Goal: Task Accomplishment & Management: Complete application form

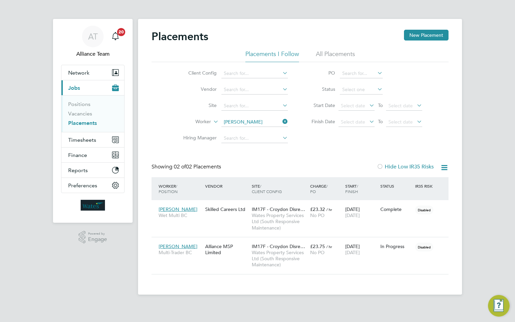
scroll to position [32, 59]
click at [81, 115] on link "Vacancies" at bounding box center [80, 113] width 24 height 6
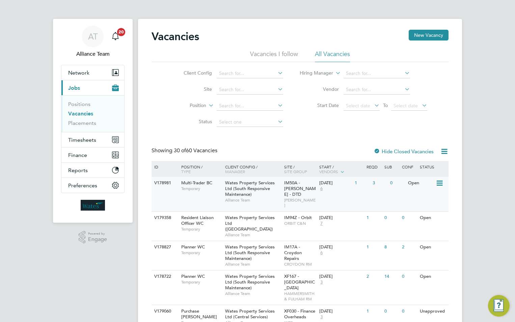
click at [268, 194] on div "Wates Property Services Ltd (South Responsive Maintenance) Alliance Team" at bounding box center [253, 191] width 59 height 29
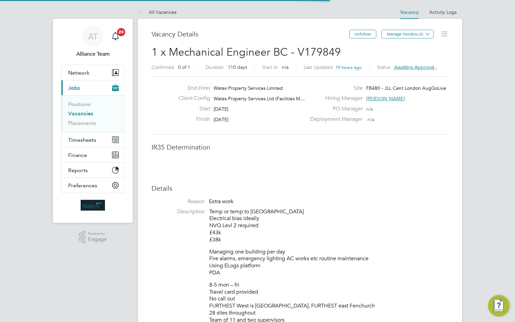
scroll to position [3, 3]
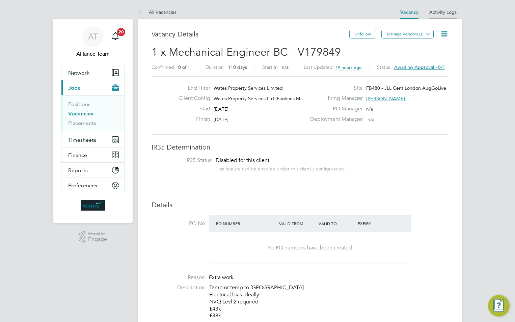
click at [440, 12] on link "Activity Logs" at bounding box center [443, 12] width 27 height 6
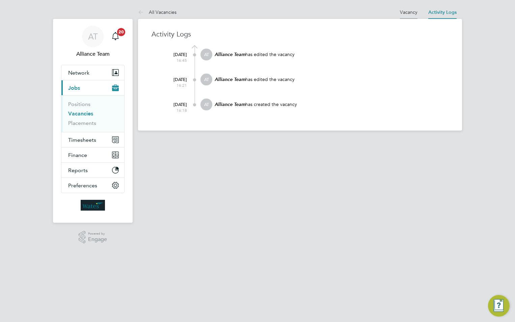
click at [413, 12] on link "Vacancy" at bounding box center [409, 12] width 18 height 6
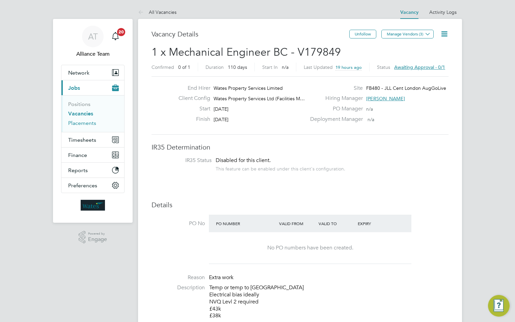
click at [85, 122] on link "Placements" at bounding box center [82, 123] width 28 height 6
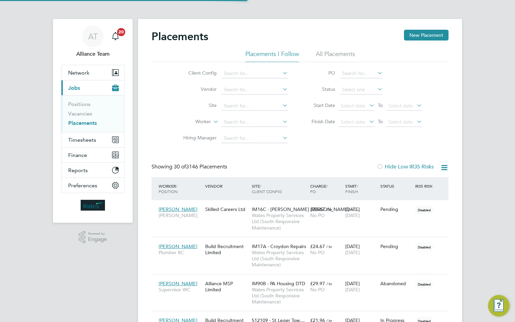
scroll to position [20, 47]
click at [224, 122] on input at bounding box center [255, 122] width 67 height 9
type input "i"
click at [83, 141] on span "Timesheets" at bounding box center [82, 140] width 28 height 6
click at [82, 141] on span "Timesheets" at bounding box center [82, 140] width 28 height 6
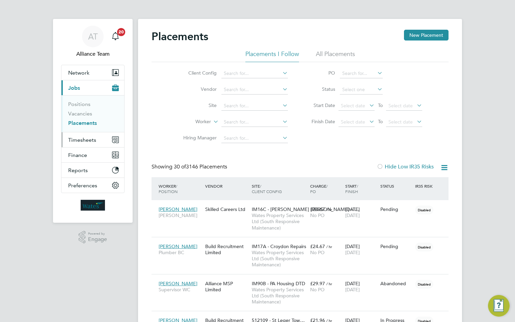
click at [81, 140] on span "Timesheets" at bounding box center [82, 140] width 28 height 6
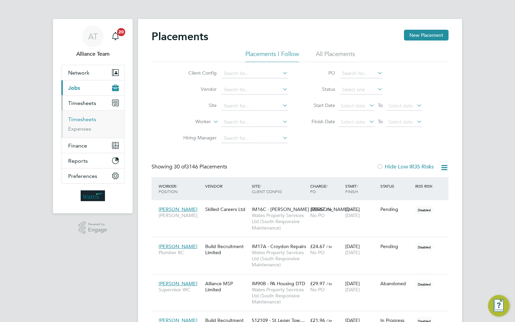
click at [77, 120] on link "Timesheets" at bounding box center [82, 119] width 28 height 6
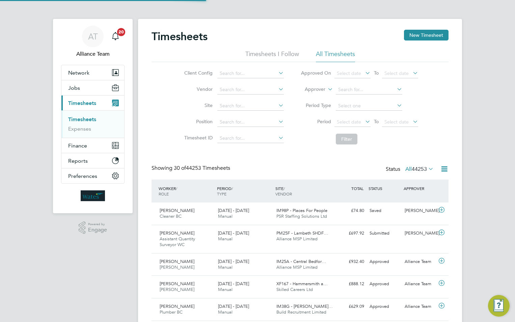
click at [321, 90] on label "Approver" at bounding box center [310, 89] width 30 height 7
click at [321, 99] on li "Worker" at bounding box center [308, 97] width 33 height 9
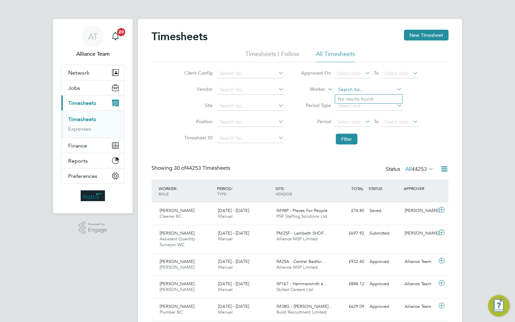
click at [338, 90] on input at bounding box center [369, 89] width 67 height 9
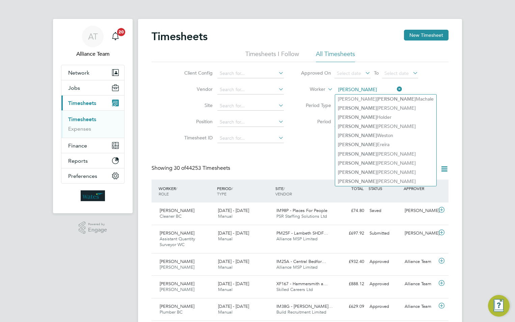
type input "michael"
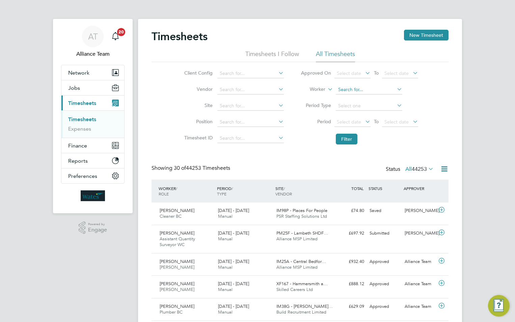
click at [344, 90] on input at bounding box center [369, 89] width 67 height 9
click at [353, 99] on b "Michael" at bounding box center [357, 99] width 39 height 6
type input "Michael Hawkins"
click at [347, 142] on button "Filter" at bounding box center [347, 139] width 22 height 11
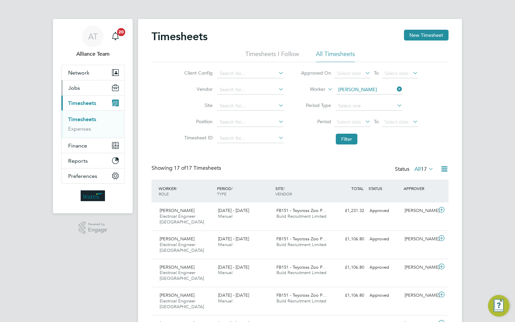
click at [75, 88] on span "Jobs" at bounding box center [74, 88] width 12 height 6
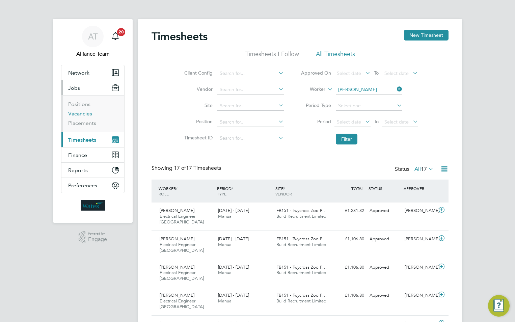
click at [84, 113] on link "Vacancies" at bounding box center [80, 113] width 24 height 6
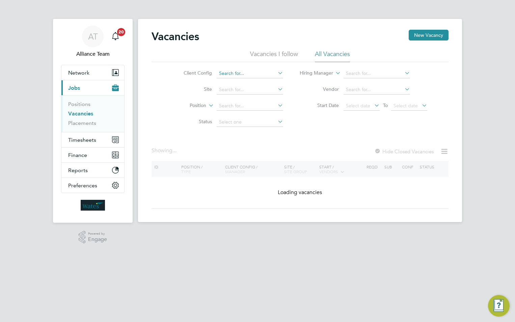
click at [230, 75] on input at bounding box center [250, 73] width 67 height 9
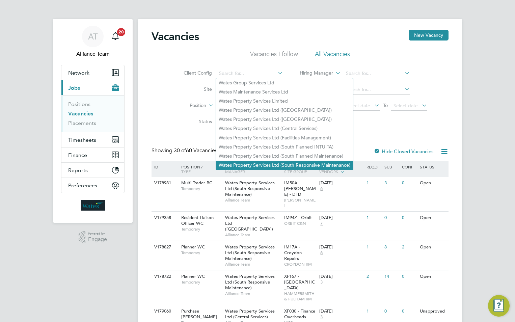
click at [281, 161] on li "Wates Property Services Ltd (South Responsive Maintenance)" at bounding box center [284, 165] width 137 height 9
type input "Wates Property Services Ltd (South Responsive Maintenance)"
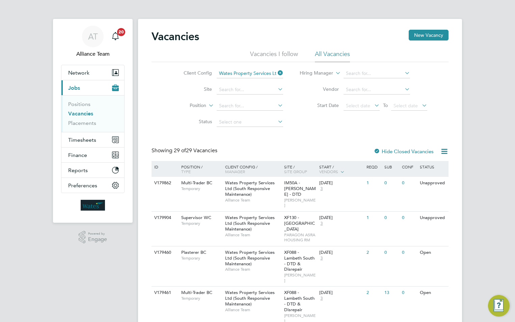
click at [445, 151] on icon at bounding box center [444, 151] width 8 height 8
click at [392, 167] on li "Download Vacancies Report" at bounding box center [413, 167] width 69 height 9
drag, startPoint x: 236, startPoint y: 189, endPoint x: 241, endPoint y: 161, distance: 28.4
click at [236, 189] on span "Wates Property Services Ltd (South Responsive Maintenance)" at bounding box center [250, 188] width 50 height 17
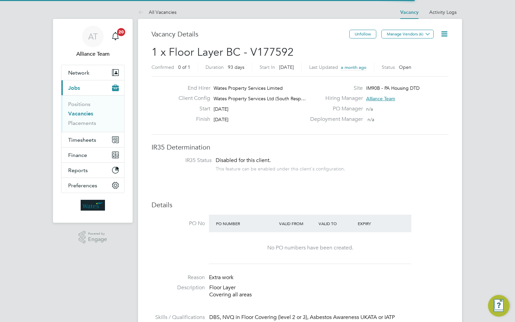
scroll to position [12, 105]
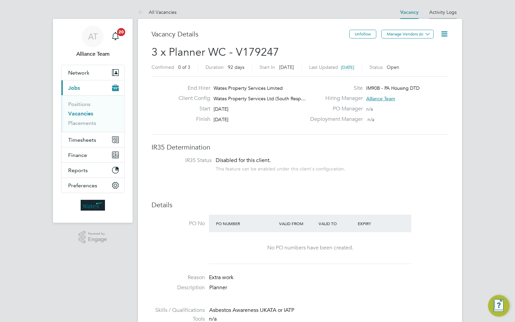
click at [450, 11] on link "Activity Logs" at bounding box center [443, 12] width 27 height 6
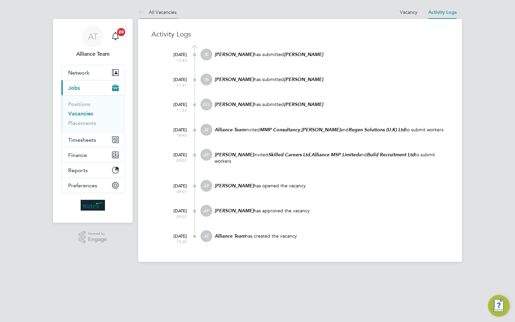
click at [171, 14] on link "All Vacancies" at bounding box center [157, 12] width 39 height 6
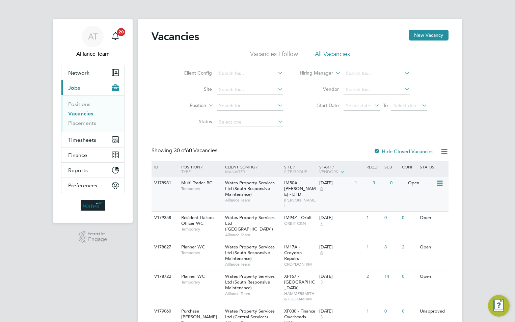
click at [234, 190] on span "Wates Property Services Ltd (South Responsive Maintenance)" at bounding box center [250, 188] width 50 height 17
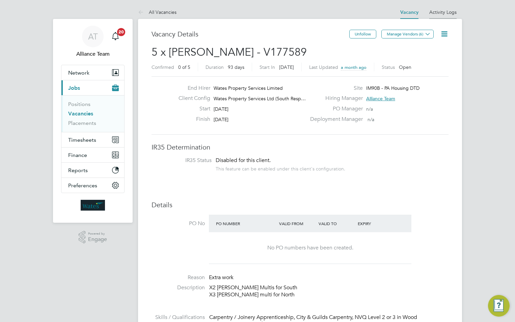
click at [443, 11] on link "Activity Logs" at bounding box center [443, 12] width 27 height 6
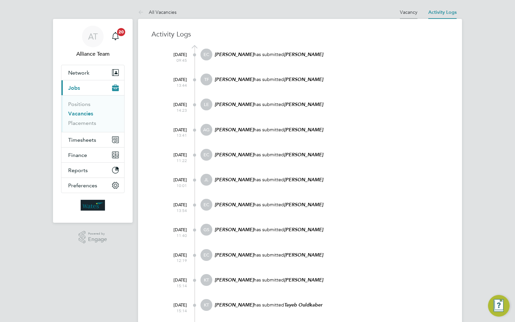
click at [407, 11] on link "Vacancy" at bounding box center [409, 12] width 18 height 6
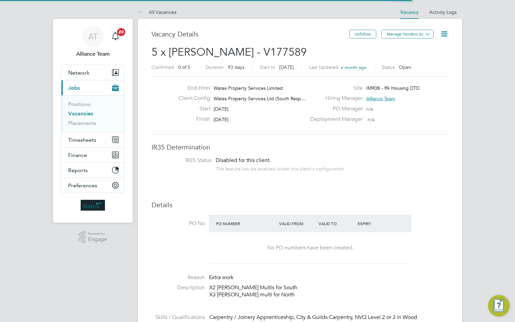
scroll to position [12, 105]
click at [441, 12] on link "Activity Logs" at bounding box center [443, 12] width 27 height 6
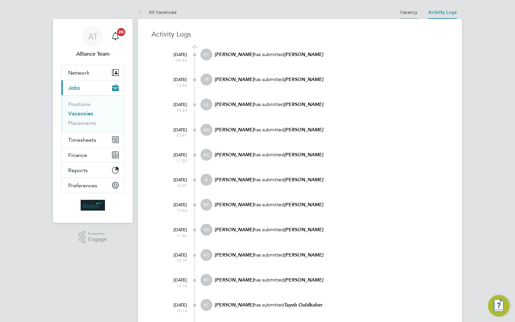
click at [413, 10] on link "Vacancy" at bounding box center [409, 12] width 18 height 6
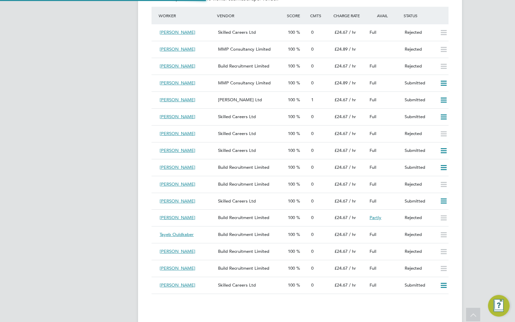
scroll to position [3, 3]
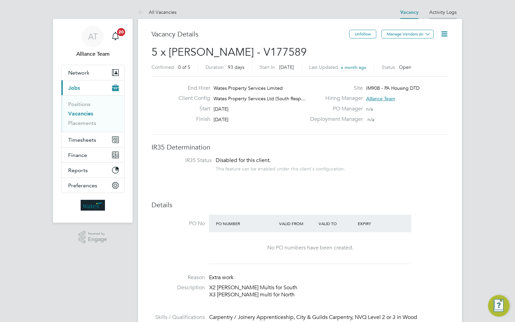
click at [442, 10] on link "Activity Logs" at bounding box center [443, 12] width 27 height 6
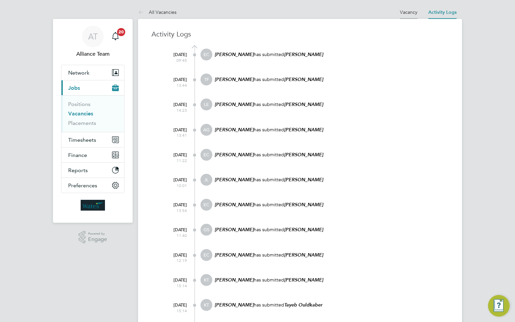
click at [411, 9] on link "Vacancy" at bounding box center [409, 12] width 18 height 6
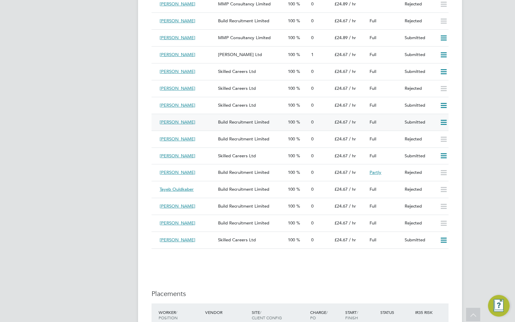
click at [197, 126] on div "Mateusz Niewiadomski" at bounding box center [186, 122] width 58 height 11
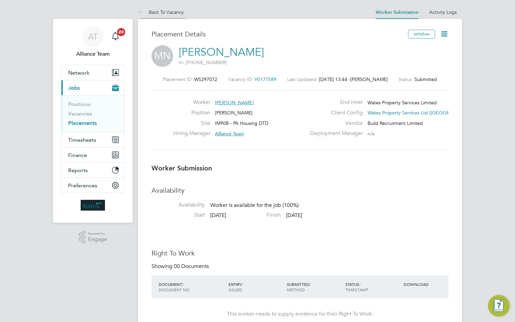
click at [155, 9] on link "Back To Vacancy" at bounding box center [161, 12] width 46 height 6
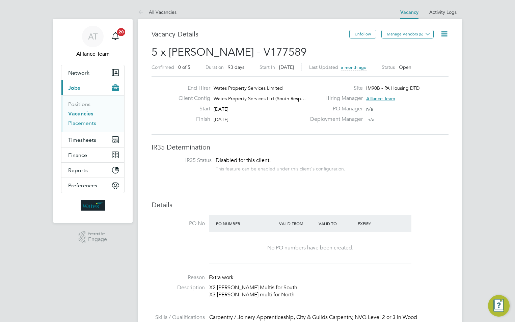
click at [84, 126] on link "Placements" at bounding box center [82, 123] width 28 height 6
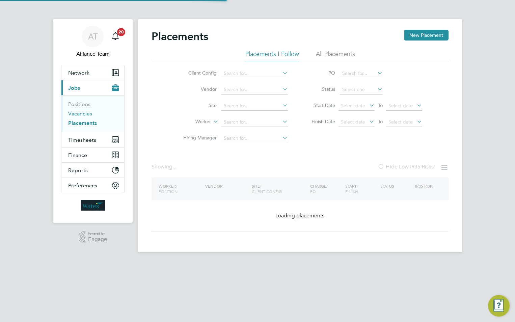
click at [81, 115] on link "Vacancies" at bounding box center [80, 113] width 24 height 6
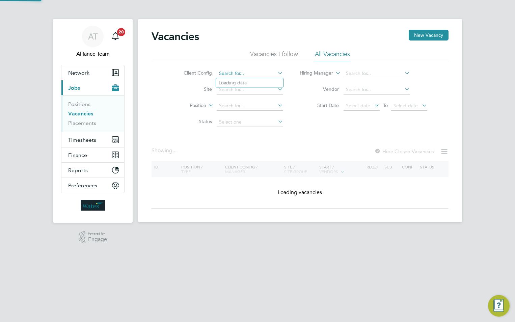
click at [236, 70] on input at bounding box center [250, 73] width 67 height 9
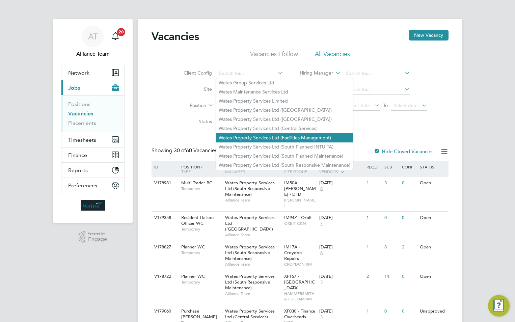
click at [268, 134] on li "Wates Property Services Ltd (Facilities Management)" at bounding box center [284, 137] width 137 height 9
type input "Wates Property Services Ltd (Facilities Management)"
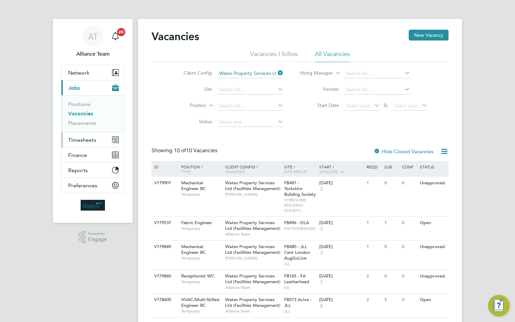
click at [88, 140] on span "Timesheets" at bounding box center [82, 140] width 28 height 6
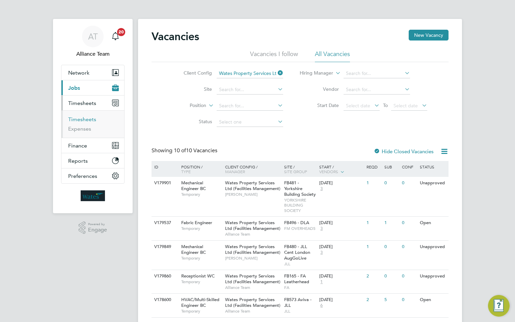
click at [82, 119] on link "Timesheets" at bounding box center [82, 119] width 28 height 6
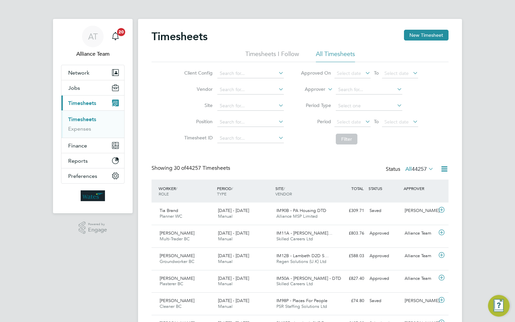
scroll to position [17, 59]
click at [75, 88] on span "Jobs" at bounding box center [74, 88] width 12 height 6
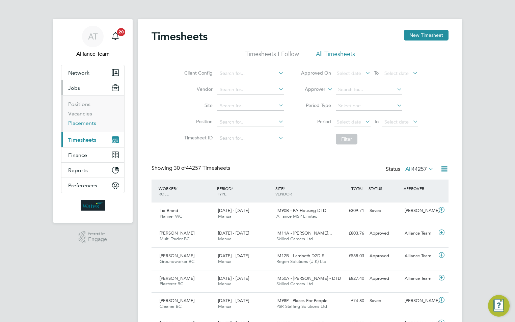
click at [84, 124] on link "Placements" at bounding box center [82, 123] width 28 height 6
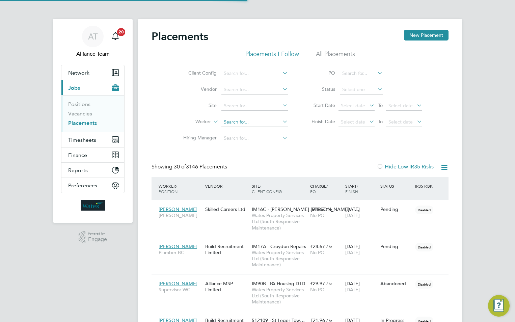
click at [247, 122] on input at bounding box center [255, 122] width 67 height 9
click at [243, 146] on li "Tia Brand" at bounding box center [254, 149] width 67 height 9
type input "Tia Brand"
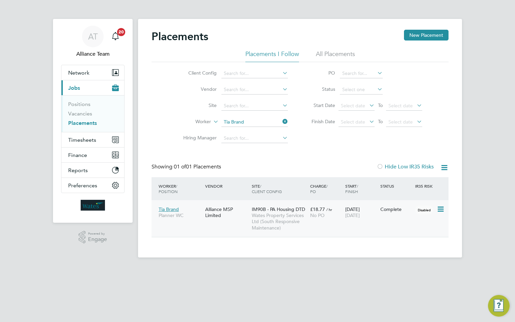
click at [264, 218] on span "Wates Property Services Ltd (South Responsive Maintenance)" at bounding box center [279, 221] width 55 height 19
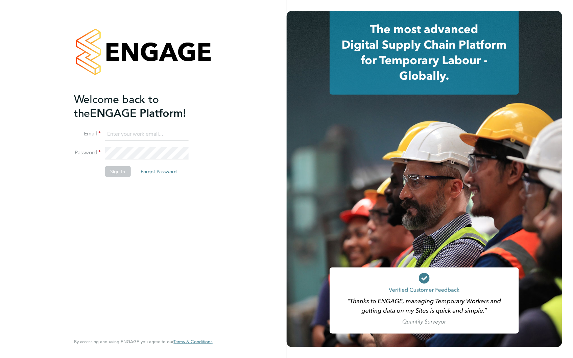
type input "[EMAIL_ADDRESS][DOMAIN_NAME]"
click at [117, 173] on button "Sign In" at bounding box center [118, 171] width 26 height 11
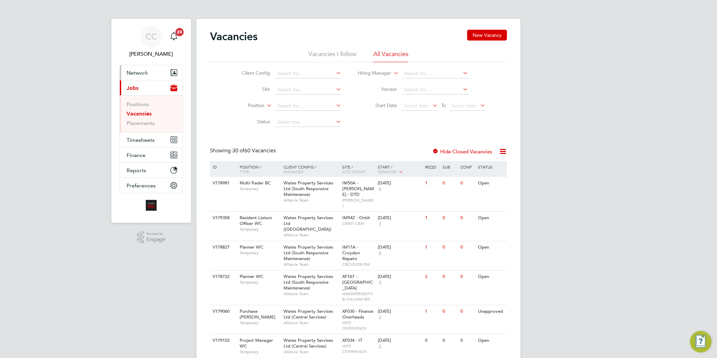
click at [136, 72] on span "Network" at bounding box center [137, 73] width 21 height 6
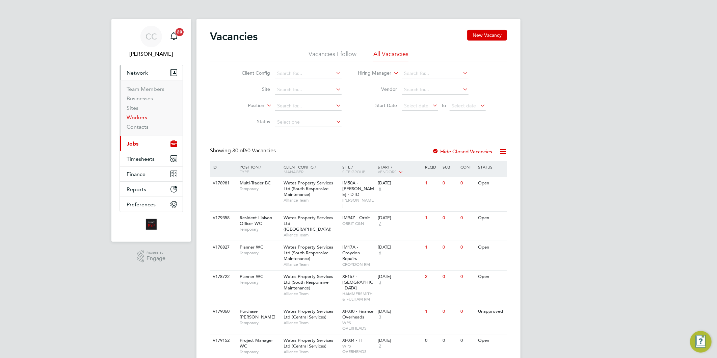
click at [140, 115] on link "Workers" at bounding box center [137, 117] width 21 height 6
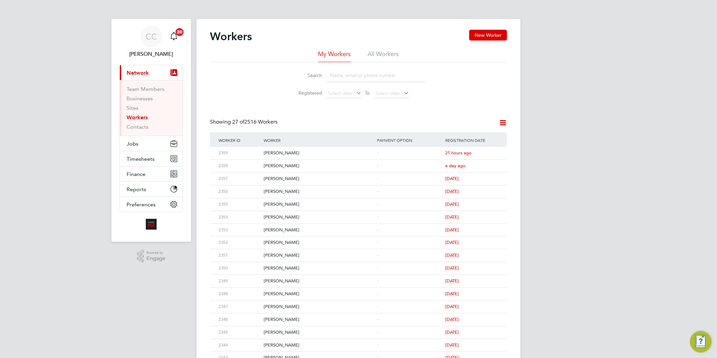
drag, startPoint x: 343, startPoint y: 76, endPoint x: 347, endPoint y: 77, distance: 4.1
click at [343, 76] on input at bounding box center [376, 75] width 99 height 13
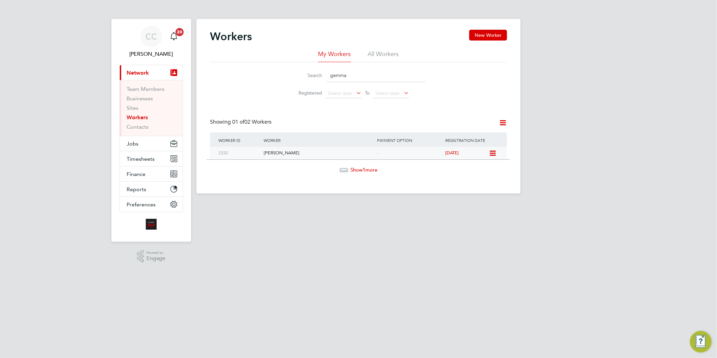
type input "gemma"
click at [290, 153] on div "[PERSON_NAME]" at bounding box center [318, 153] width 113 height 12
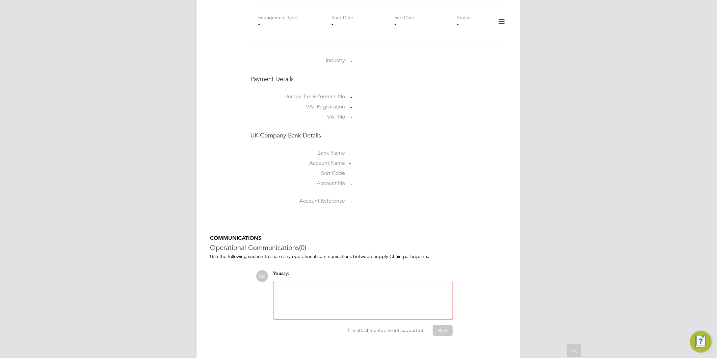
scroll to position [308, 0]
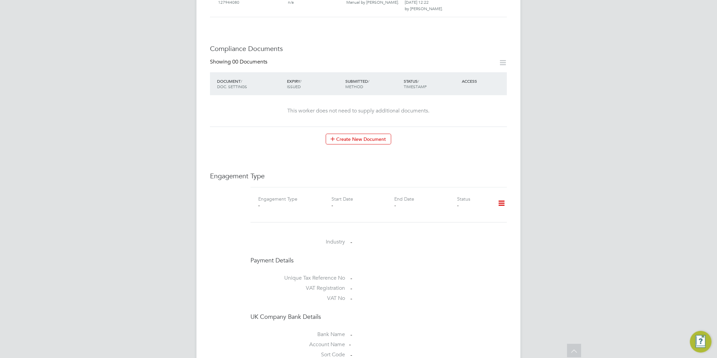
click at [501, 197] on icon at bounding box center [502, 204] width 12 height 16
click at [441, 226] on li "Add Engagement Type" at bounding box center [467, 225] width 77 height 9
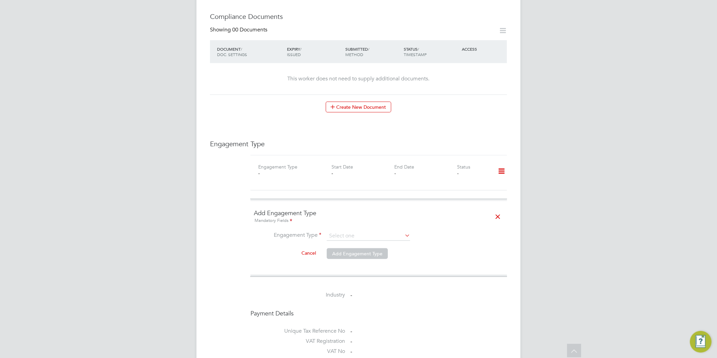
scroll to position [383, 0]
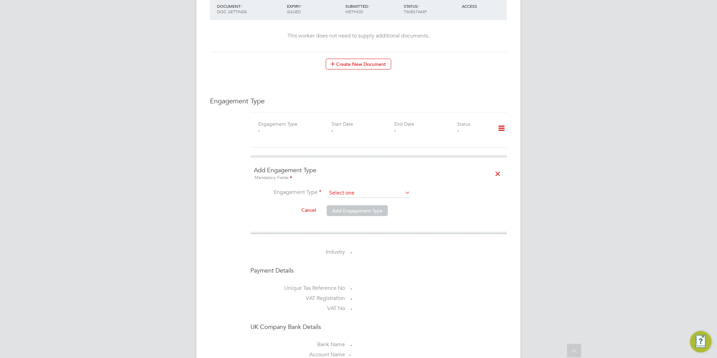
click at [355, 188] on input at bounding box center [368, 192] width 83 height 9
click at [349, 221] on li "Umbrella" at bounding box center [369, 226] width 84 height 10
type input "Umbrella"
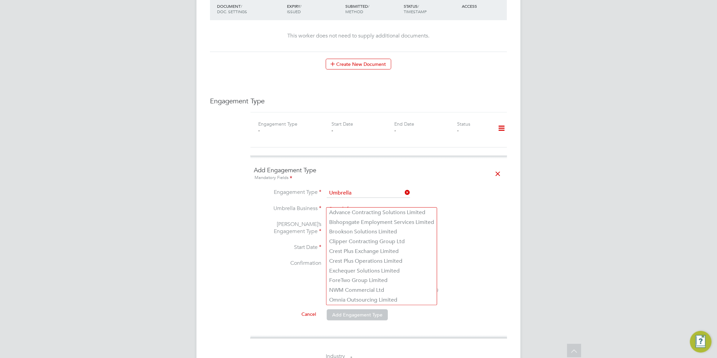
click at [347, 205] on input at bounding box center [368, 209] width 83 height 9
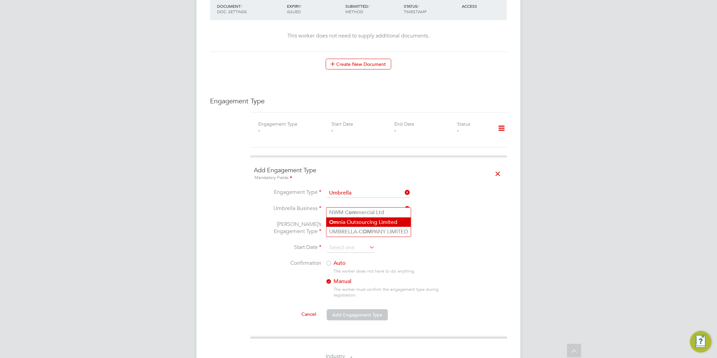
click at [349, 223] on li "Om nia Outsourcing Limited" at bounding box center [369, 223] width 84 height 10
type input "Omnia Outsourcing Limited"
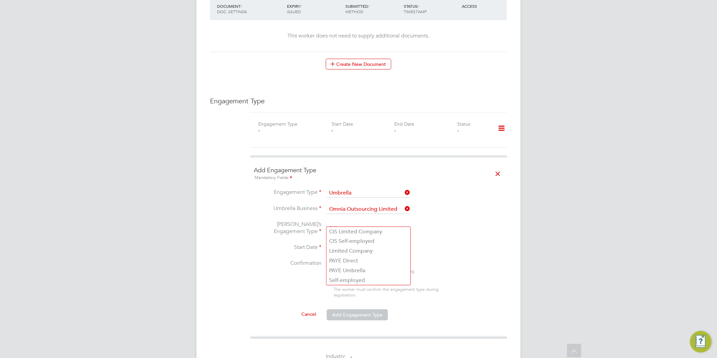
click at [353, 224] on input at bounding box center [368, 228] width 83 height 9
click at [352, 268] on li "PAYE Umbrella" at bounding box center [369, 271] width 84 height 10
type input "PAYE Umbrella"
click at [341, 243] on input at bounding box center [351, 248] width 48 height 10
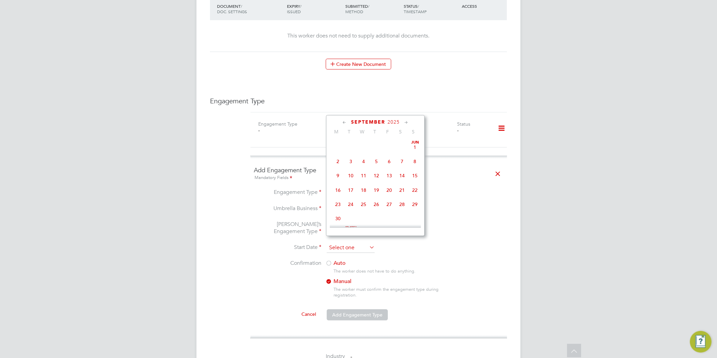
scroll to position [203, 0]
click at [335, 174] on span "[DATE]" at bounding box center [338, 172] width 13 height 13
type input "[DATE]"
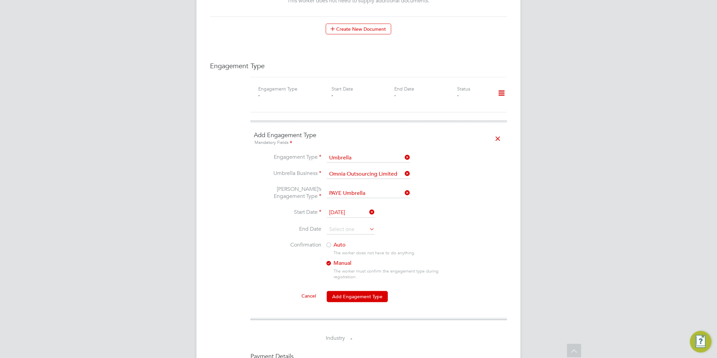
scroll to position [458, 0]
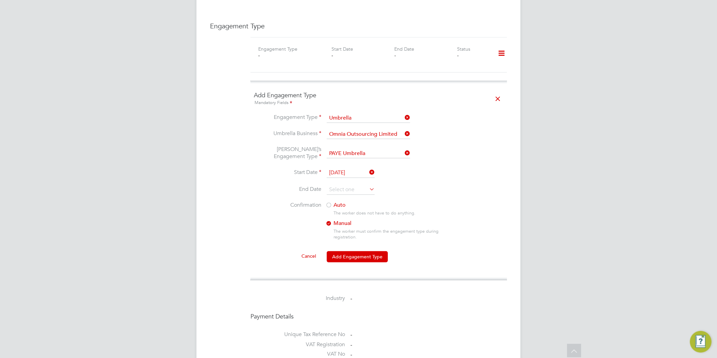
click at [340, 202] on label "Auto" at bounding box center [387, 205] width 122 height 7
click at [361, 251] on button "Add Engagement Type" at bounding box center [357, 256] width 61 height 11
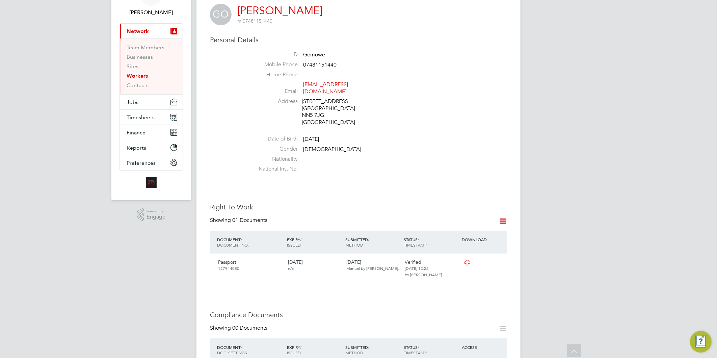
scroll to position [0, 0]
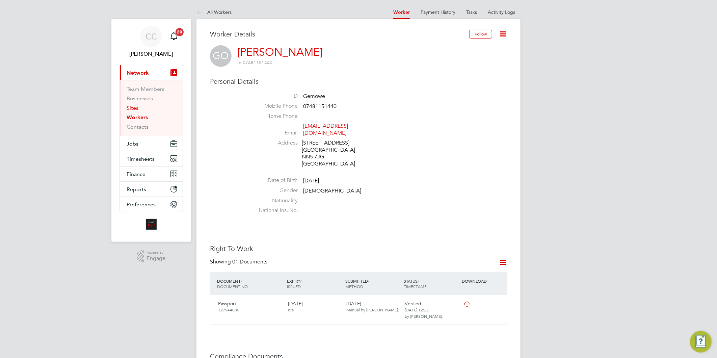
drag, startPoint x: 131, startPoint y: 106, endPoint x: 134, endPoint y: 115, distance: 9.1
click at [131, 106] on link "Sites" at bounding box center [133, 108] width 12 height 6
click at [134, 115] on link "Workers" at bounding box center [137, 117] width 21 height 6
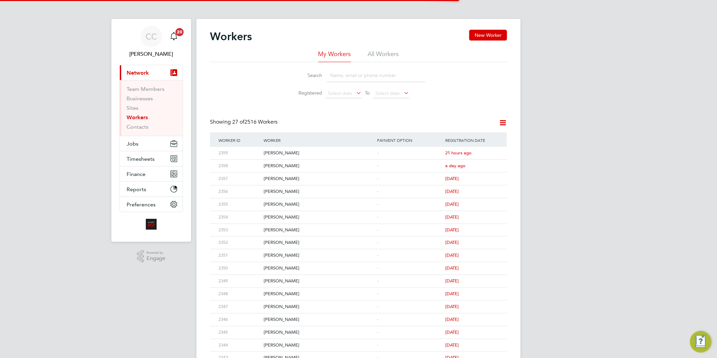
click at [348, 78] on input at bounding box center [376, 75] width 99 height 13
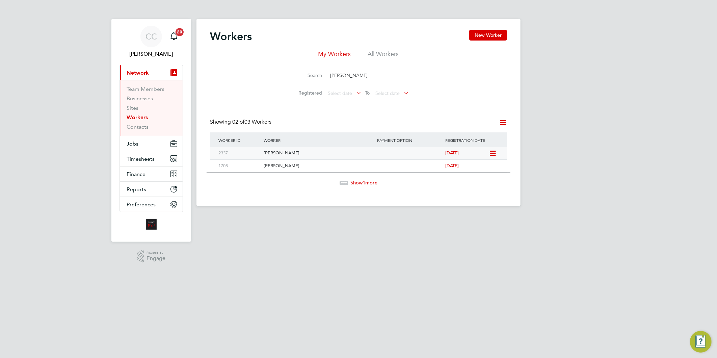
type input "[PERSON_NAME]"
click at [291, 154] on div "[PERSON_NAME]" at bounding box center [318, 153] width 113 height 12
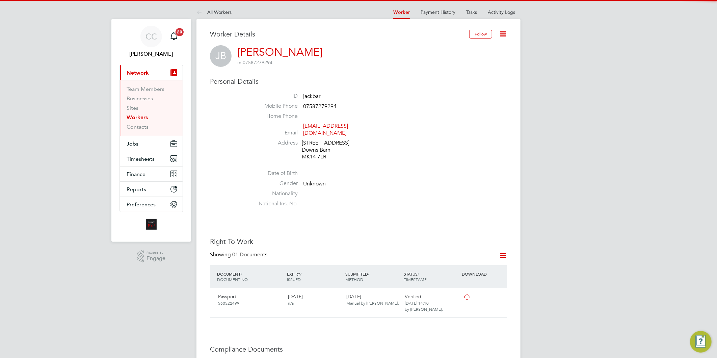
click at [504, 36] on icon at bounding box center [503, 34] width 8 height 8
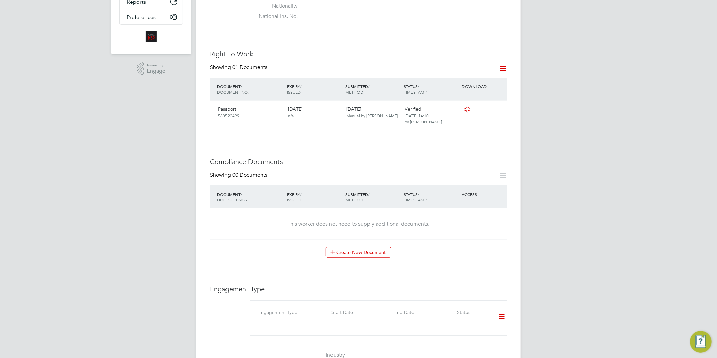
scroll to position [300, 0]
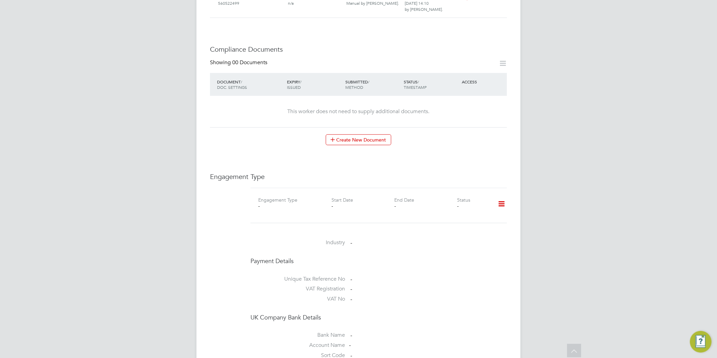
click at [646, 188] on div "CC [PERSON_NAME] Notifications 20 Applications: Current page: Network Team Memb…" at bounding box center [358, 126] width 717 height 853
click at [500, 198] on icon at bounding box center [502, 204] width 12 height 16
click at [458, 227] on li "Add Engagement Type" at bounding box center [467, 226] width 77 height 9
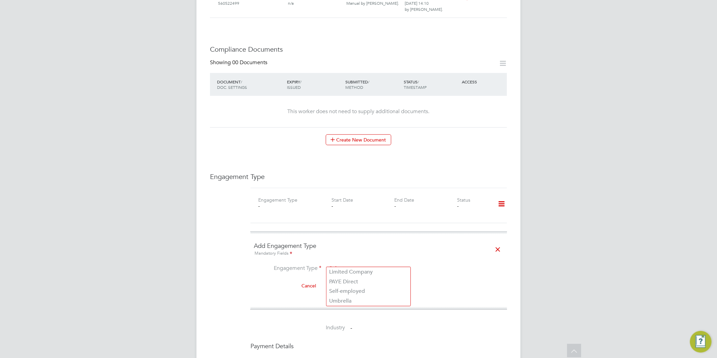
click at [353, 264] on input at bounding box center [368, 268] width 83 height 9
click at [348, 300] on li "Umbrella" at bounding box center [369, 301] width 84 height 10
type input "Umbrella"
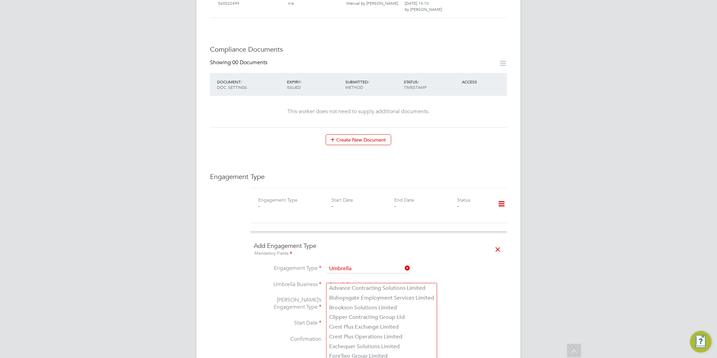
click at [345, 280] on input at bounding box center [368, 284] width 83 height 9
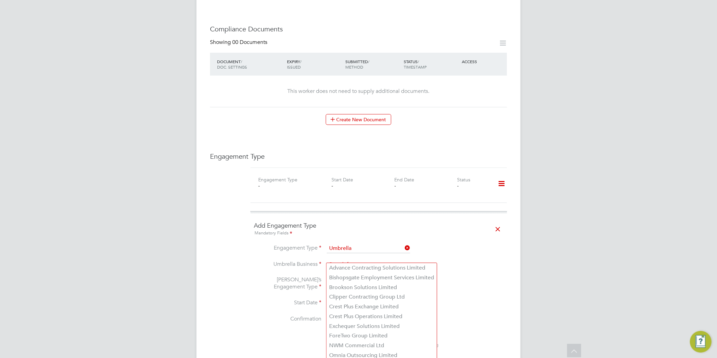
scroll to position [338, 0]
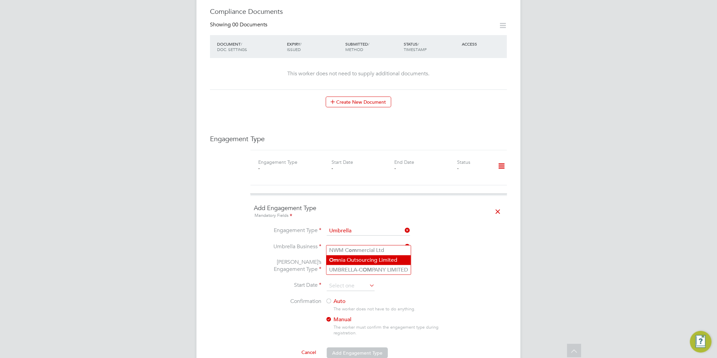
click at [371, 261] on li "Om nia Outsourcing Limited" at bounding box center [369, 260] width 84 height 10
type input "Omnia Outsourcing Limited"
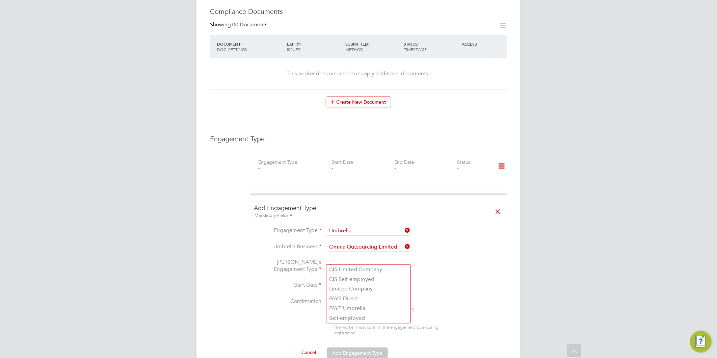
click at [364, 262] on input at bounding box center [368, 266] width 83 height 9
click at [358, 308] on li "PAYE Umbrella" at bounding box center [369, 309] width 84 height 10
type input "PAYE Umbrella"
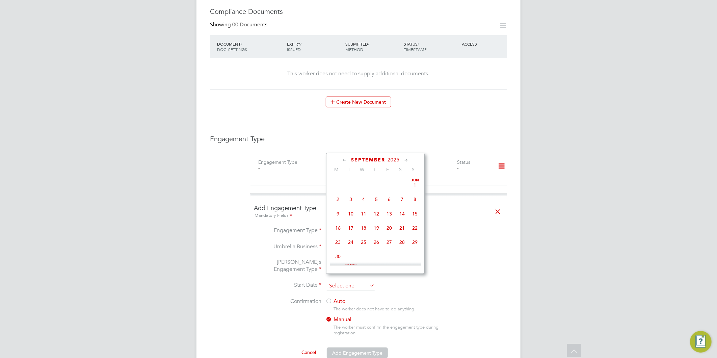
click at [354, 281] on input at bounding box center [351, 286] width 48 height 10
click at [342, 231] on span "8" at bounding box center [338, 224] width 13 height 13
type input "[DATE]"
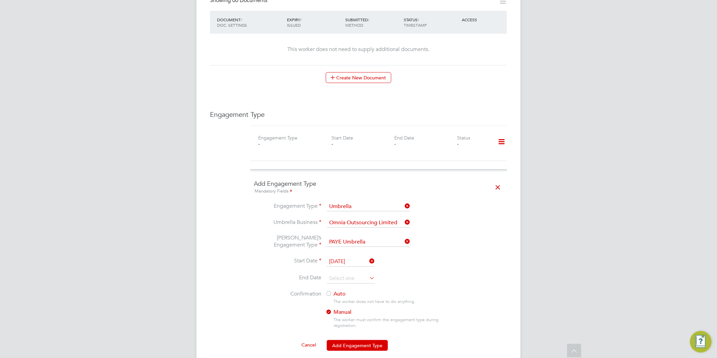
scroll to position [375, 0]
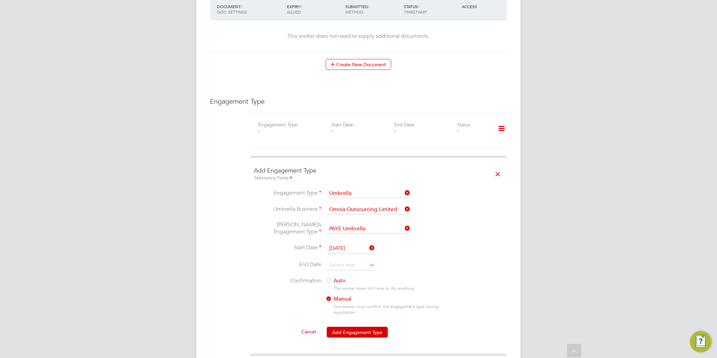
click at [334, 277] on label "Auto" at bounding box center [387, 280] width 122 height 7
click at [361, 327] on button "Add Engagement Type" at bounding box center [357, 332] width 61 height 11
click at [609, 164] on div "CC [PERSON_NAME] Notifications 20 Applications: Current page: Network Team Memb…" at bounding box center [358, 154] width 717 height 1059
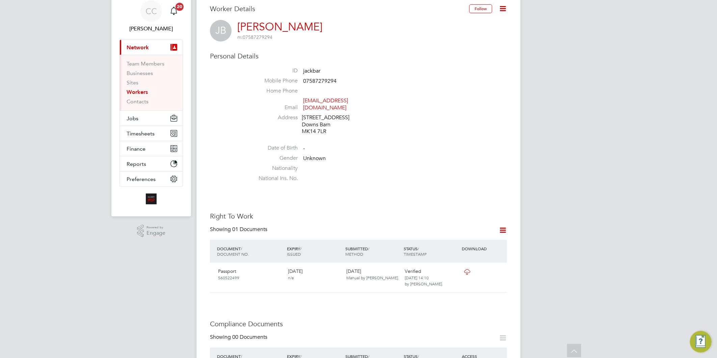
scroll to position [0, 0]
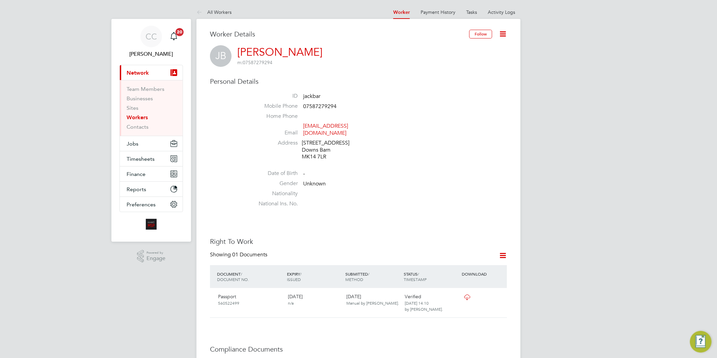
click at [132, 112] on li "Sites" at bounding box center [152, 109] width 51 height 9
click at [132, 109] on link "Sites" at bounding box center [133, 108] width 12 height 6
